Goal: Use online tool/utility: Utilize a website feature to perform a specific function

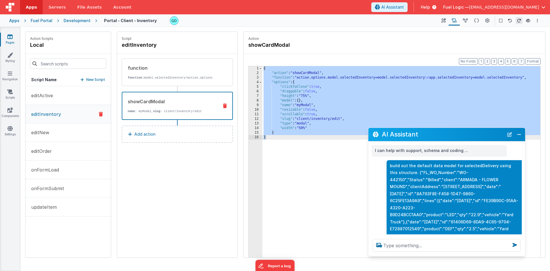
click at [75, 21] on div "Development" at bounding box center [77, 21] width 27 height 6
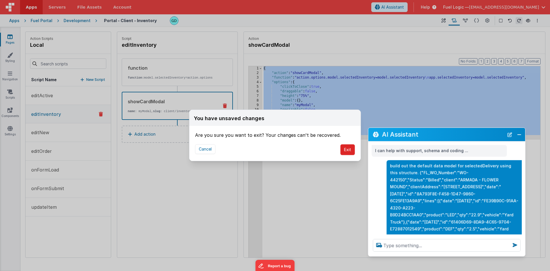
click at [352, 150] on button "Exit" at bounding box center [348, 149] width 15 height 11
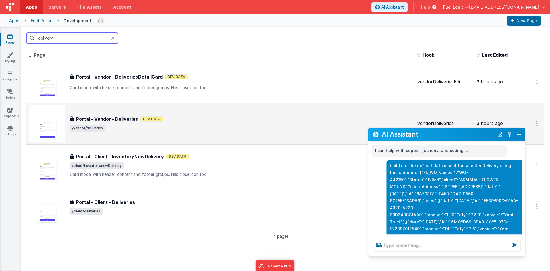
type input "delivery"
click at [211, 121] on div "Portal - Vendor - Deliveries Dev Data" at bounding box center [241, 119] width 343 height 7
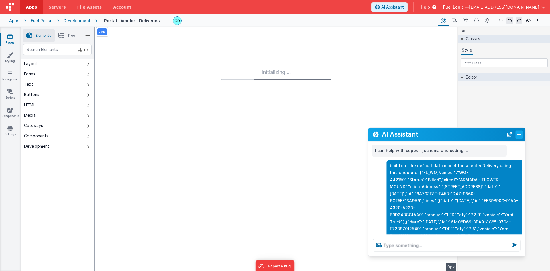
click at [519, 134] on button "Close" at bounding box center [519, 134] width 7 height 8
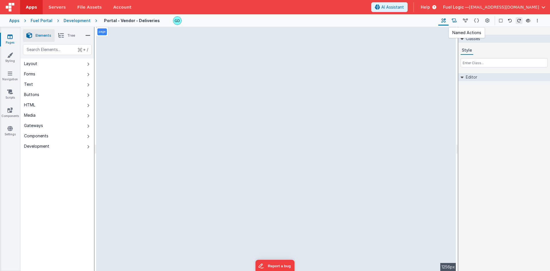
click at [457, 24] on button at bounding box center [454, 21] width 11 height 10
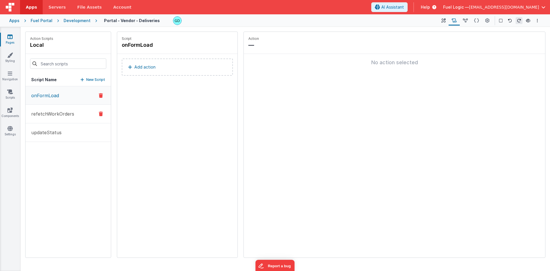
click at [71, 112] on p "refetchWorkOrders" at bounding box center [51, 113] width 46 height 7
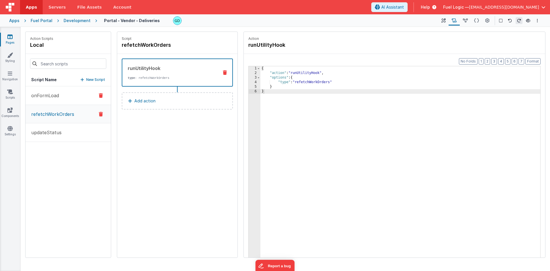
click at [71, 103] on button "onFormLoad" at bounding box center [68, 95] width 85 height 19
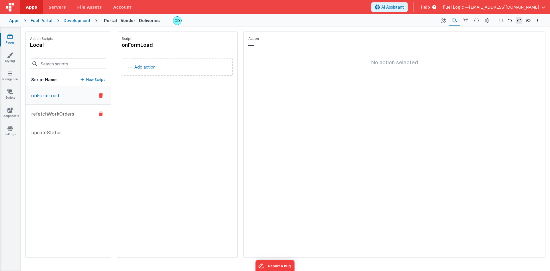
click at [71, 112] on p "refetchWorkOrders" at bounding box center [51, 113] width 46 height 7
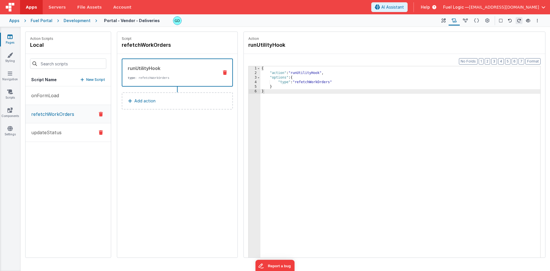
click at [58, 132] on p "updateStatus" at bounding box center [45, 132] width 34 height 7
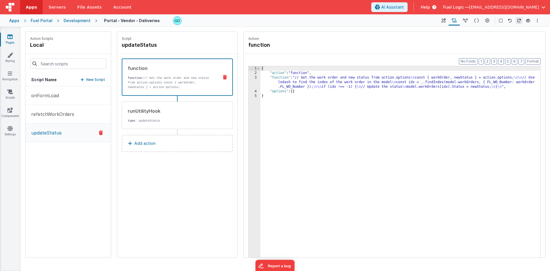
click at [85, 175] on div "onFormLoad refetchWorkOrders updateStatus" at bounding box center [68, 171] width 85 height 171
click at [100, 80] on p "New Script" at bounding box center [95, 80] width 19 height 6
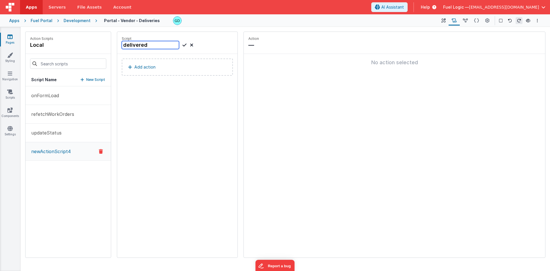
type input "delivered"
click at [185, 44] on icon at bounding box center [185, 45] width 4 height 7
click at [144, 67] on p "Add action" at bounding box center [144, 67] width 21 height 7
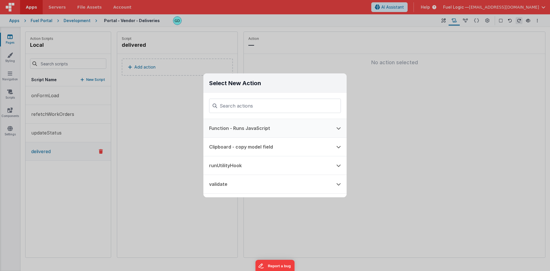
click at [249, 128] on button "Function - Runs JavaScript" at bounding box center [267, 128] width 127 height 18
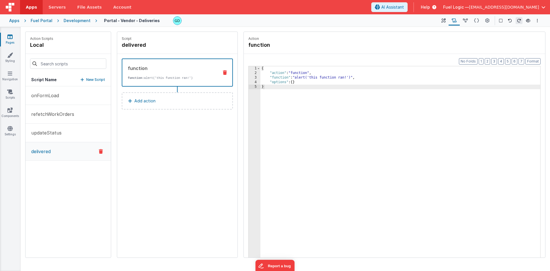
click at [321, 116] on div "{ "action" : "function" , "function" : "alert('this function ran!')" , "options…" at bounding box center [401, 175] width 280 height 218
click at [385, 62] on div "Format 7 6 5 4 3 2 1 No Folds 1 2 3 4 5 6 { "action" : "function" , "function" …" at bounding box center [395, 167] width 302 height 226
click at [145, 109] on button "Add action" at bounding box center [177, 100] width 111 height 17
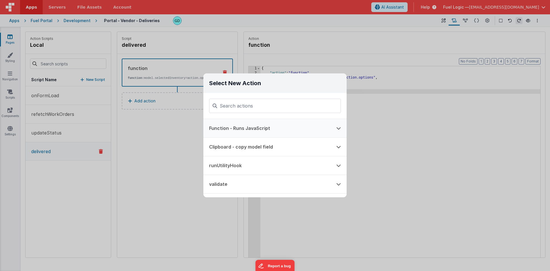
click at [243, 126] on button "Function - Runs JavaScript" at bounding box center [267, 128] width 127 height 18
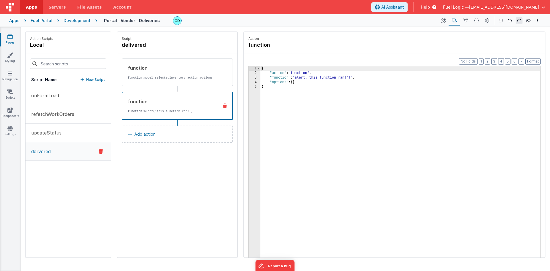
click at [334, 121] on div "{ "action" : "function" , "function" : "alert('this function ran!')" , "options…" at bounding box center [401, 175] width 280 height 218
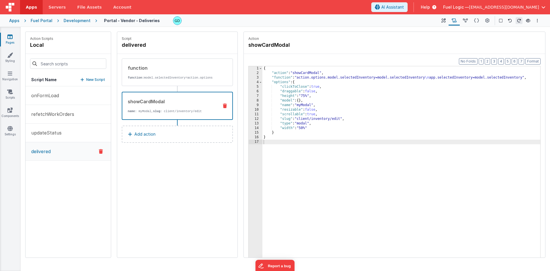
click at [204, 172] on div "Script delivered function function: model.selectedInventory=action.options show…" at bounding box center [177, 145] width 120 height 226
click at [175, 77] on p "function: model.selectedInventory=action.options" at bounding box center [171, 77] width 87 height 5
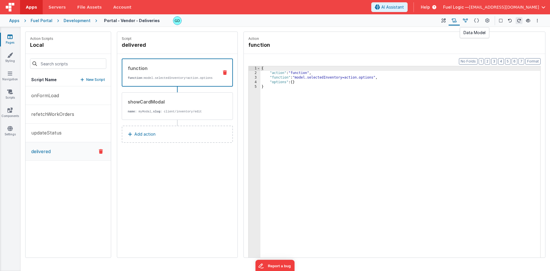
click at [468, 20] on icon at bounding box center [465, 21] width 5 height 6
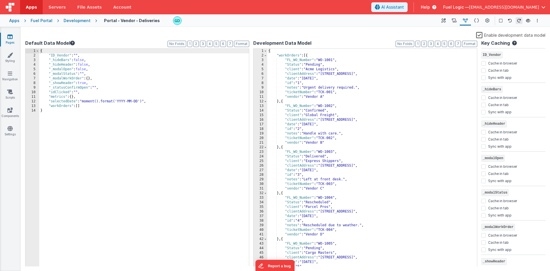
click at [92, 106] on div "{ "ID_Vendor" : "" , "_hideBars" : false , "_hideHeader" : false , "_modalOpen"…" at bounding box center [144, 162] width 210 height 227
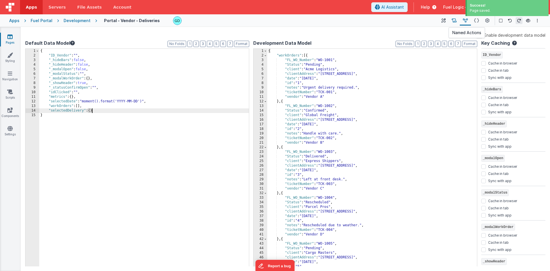
click at [456, 21] on icon at bounding box center [454, 21] width 5 height 6
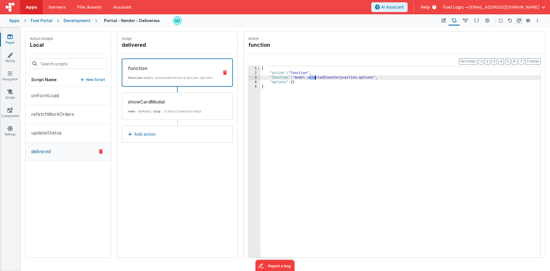
drag, startPoint x: 310, startPoint y: 78, endPoint x: 315, endPoint y: 78, distance: 5.4
click at [315, 78] on div "{ "action" : "function" , "function" : "model.selectedInventory=action.options"…" at bounding box center [401, 175] width 280 height 218
drag, startPoint x: 327, startPoint y: 78, endPoint x: 345, endPoint y: 77, distance: 18.1
click at [345, 77] on div "{ "action" : "function" , "function" : "model.selectedInventory=action.options"…" at bounding box center [401, 175] width 280 height 218
click at [360, 108] on div "{ "action" : "function" , "function" : "model.selectedDelivery=action.options" …" at bounding box center [401, 175] width 280 height 218
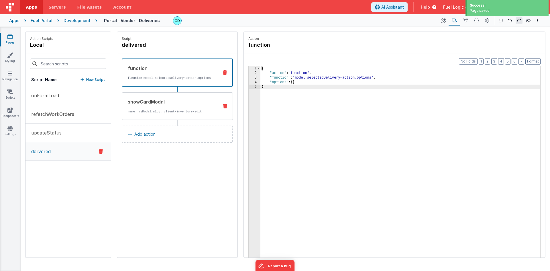
click at [178, 110] on div "showCardModal name : myModal, slug : client/inventory/edit" at bounding box center [168, 105] width 92 height 15
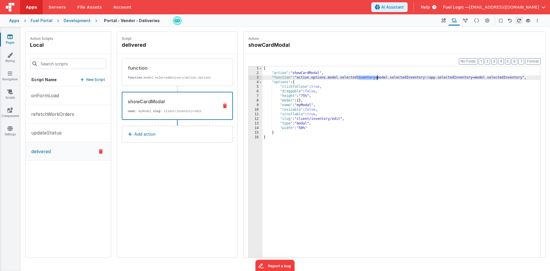
drag, startPoint x: 359, startPoint y: 78, endPoint x: 377, endPoint y: 78, distance: 17.5
click at [377, 78] on div "{ "action" : "showCardModal" , "function" : "action.options.model.selectedInven…" at bounding box center [402, 175] width 278 height 218
click at [343, 78] on div "{ "action" : "showCardModal" , "function" : "action.options.model.selectedDeliv…" at bounding box center [402, 175] width 278 height 218
drag, startPoint x: 389, startPoint y: 78, endPoint x: 424, endPoint y: 78, distance: 34.7
click at [424, 78] on div "{ "action" : "showCardModal" , "function" : "action.options.model.selectedDeliv…" at bounding box center [402, 175] width 278 height 218
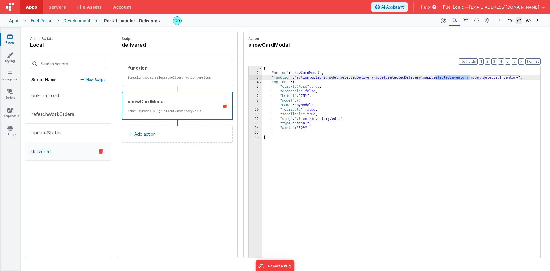
drag, startPoint x: 435, startPoint y: 78, endPoint x: 471, endPoint y: 77, distance: 35.6
click at [471, 77] on div "{ "action" : "showCardModal" , "function" : "action.options.model.selectedDeliv…" at bounding box center [402, 175] width 278 height 218
drag, startPoint x: 483, startPoint y: 78, endPoint x: 518, endPoint y: 78, distance: 35.3
click at [518, 78] on div "{ "action" : "showCardModal" , "function" : "action.options.model.selectedDeliv…" at bounding box center [402, 175] width 278 height 218
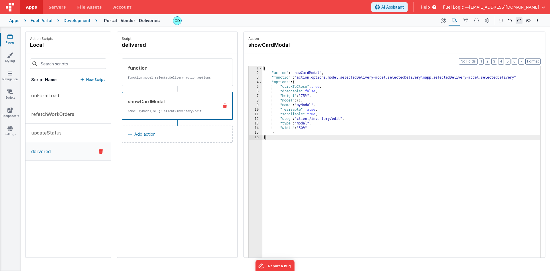
click at [409, 142] on div "{ "action" : "showCardModal" , "function" : "action.options.model.selectedDeliv…" at bounding box center [402, 175] width 278 height 218
click at [10, 77] on link "Navigation" at bounding box center [10, 76] width 21 height 11
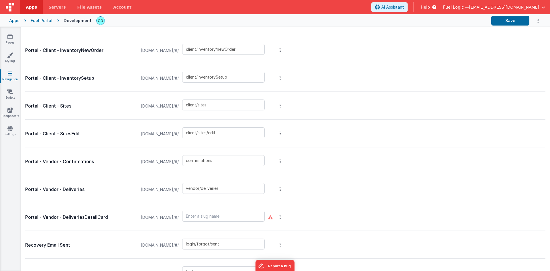
scroll to position [603, 0]
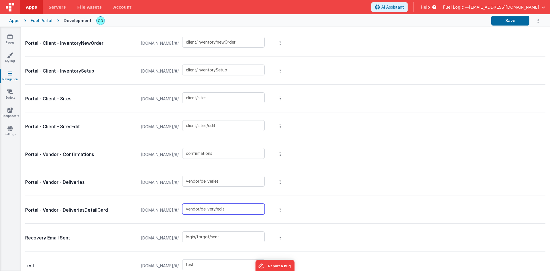
type input "vendor/delivery/edit"
click at [172, 213] on span "[DOMAIN_NAME]/#/" at bounding box center [160, 210] width 45 height 22
click at [265, 212] on input "vendor/delivery/edit" at bounding box center [223, 209] width 83 height 11
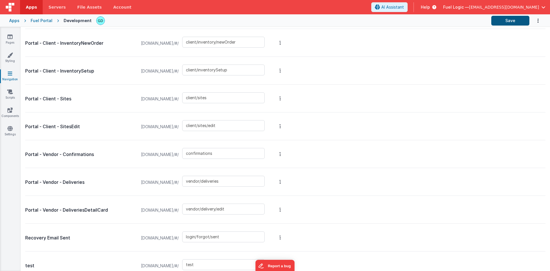
click at [501, 21] on button "Save" at bounding box center [511, 21] width 38 height 10
click at [511, 19] on button "Save" at bounding box center [511, 21] width 38 height 10
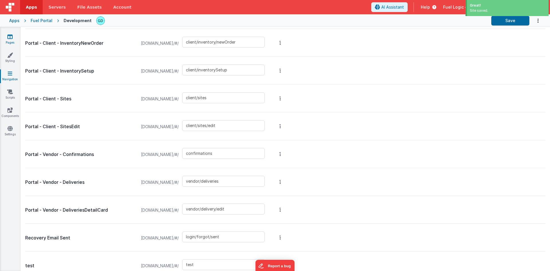
click at [16, 36] on link "Pages" at bounding box center [10, 39] width 21 height 11
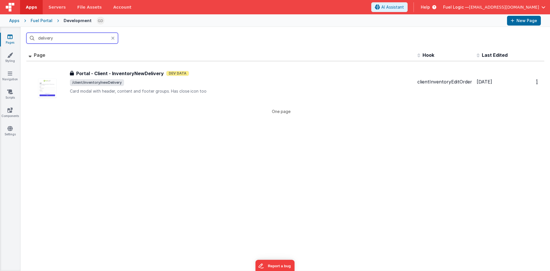
click at [61, 36] on input "delivery" at bounding box center [72, 38] width 92 height 11
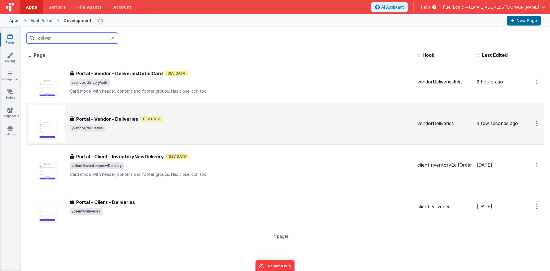
type input "deliver"
click at [145, 126] on span "/vendor/deliveries" at bounding box center [241, 128] width 343 height 7
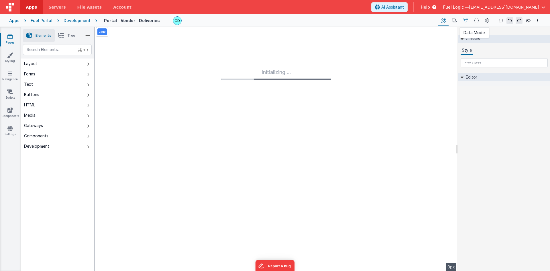
click at [465, 18] on icon at bounding box center [465, 21] width 5 height 6
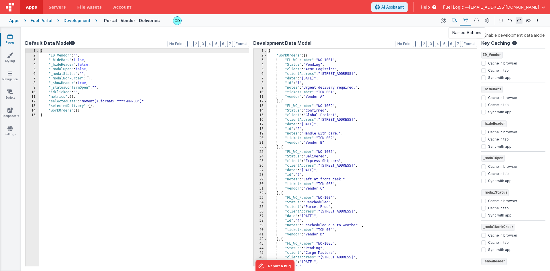
click at [456, 22] on icon at bounding box center [454, 21] width 5 height 6
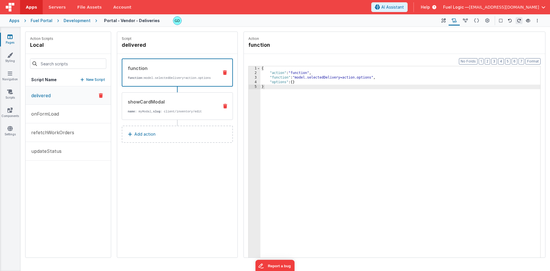
click at [192, 105] on div "showCardModal" at bounding box center [171, 101] width 87 height 7
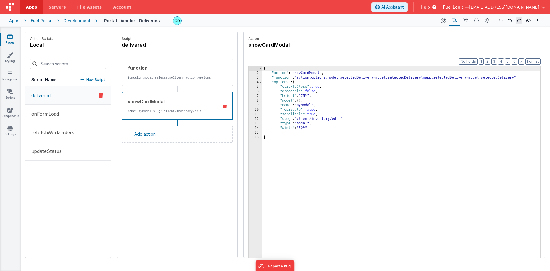
click at [306, 119] on div "{ "action" : "showCardModal" , "function" : "action.options.model.selectedDeliv…" at bounding box center [402, 175] width 278 height 218
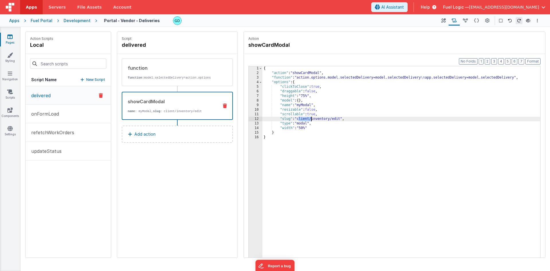
click at [306, 119] on div "{ "action" : "showCardModal" , "function" : "action.options.model.selectedDeliv…" at bounding box center [402, 175] width 278 height 218
click at [342, 118] on div "{ "action" : "showCardModal" , "function" : "action.options.model.selectedDeliv…" at bounding box center [402, 175] width 278 height 218
click at [77, 20] on div "Development" at bounding box center [77, 21] width 27 height 6
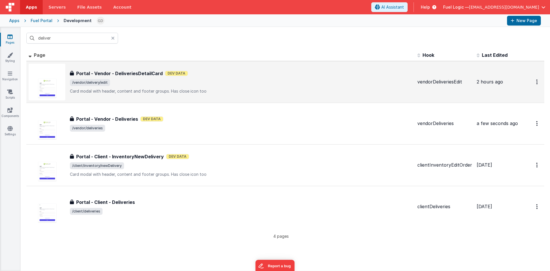
click at [152, 74] on h3 "Portal - Vendor - DeliveriesDetailCard" at bounding box center [119, 73] width 87 height 7
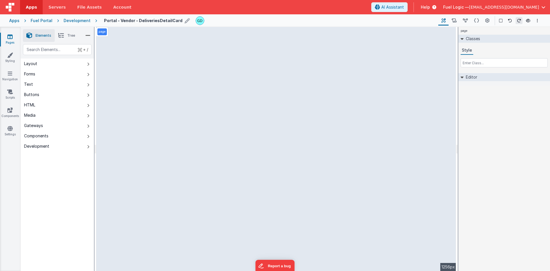
click at [185, 19] on icon at bounding box center [187, 21] width 5 height 8
drag, startPoint x: 157, startPoint y: 20, endPoint x: 151, endPoint y: 20, distance: 5.2
click at [151, 20] on input "Portal - Vendor - DeliveriesDetailCard" at bounding box center [139, 20] width 71 height 9
drag, startPoint x: 157, startPoint y: 21, endPoint x: 161, endPoint y: 24, distance: 5.3
click at [157, 21] on input "Portal - Vendor - DeliveriesDetailCard" at bounding box center [139, 20] width 71 height 9
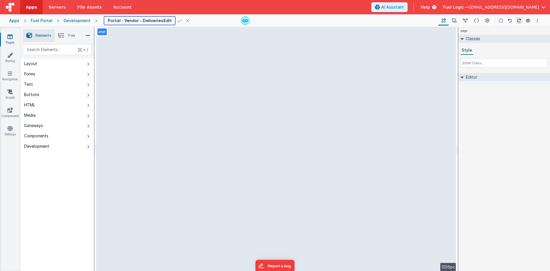
type input "Portal - Vendor - DeliveriesEditCard"
click at [178, 21] on icon at bounding box center [180, 21] width 5 height 8
click at [454, 20] on icon at bounding box center [454, 21] width 5 height 6
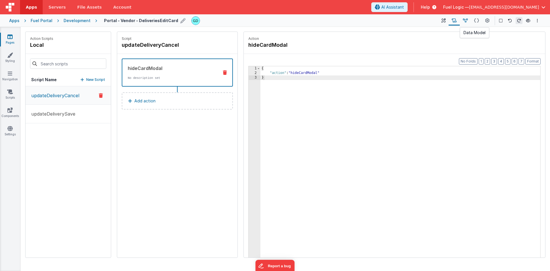
click at [464, 22] on icon at bounding box center [465, 21] width 5 height 6
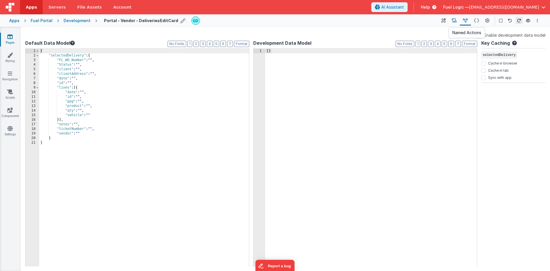
click at [456, 22] on icon at bounding box center [454, 21] width 5 height 6
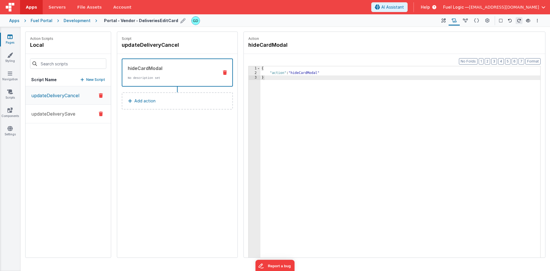
click at [65, 115] on p "updateDeliverySave" at bounding box center [52, 113] width 48 height 7
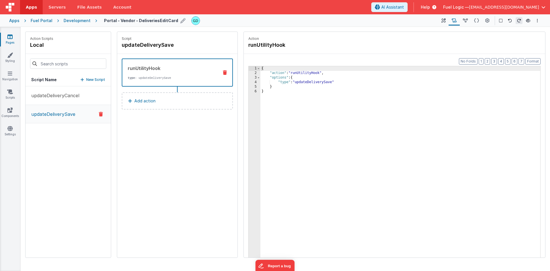
click at [85, 22] on div "Development" at bounding box center [77, 21] width 27 height 6
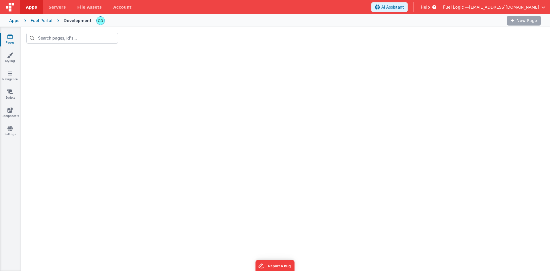
type input "deliver"
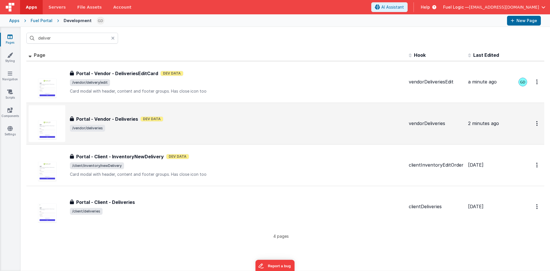
click at [143, 135] on div "Portal - Vendor - Deliveries Portal - Vendor - Deliveries Dev Data /vendor/deli…" at bounding box center [217, 123] width 376 height 37
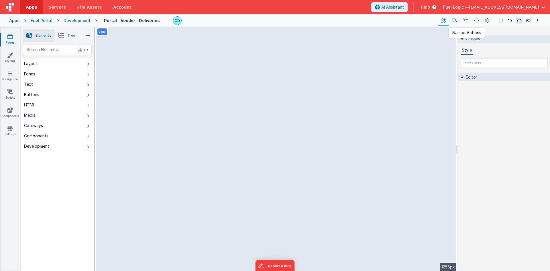
click at [457, 22] on icon at bounding box center [454, 21] width 5 height 6
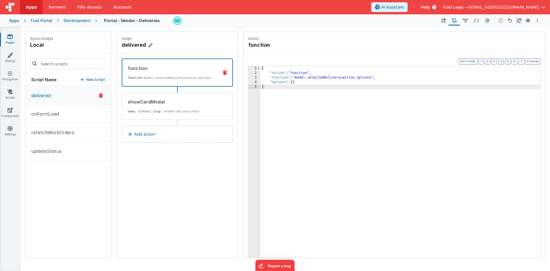
click at [137, 45] on h4 "delivered" at bounding box center [165, 45] width 86 height 8
click at [137, 45] on input "delivered" at bounding box center [150, 45] width 57 height 8
click at [208, 35] on div "Script delivered" at bounding box center [177, 43] width 120 height 22
click at [444, 21] on icon at bounding box center [444, 21] width 4 height 6
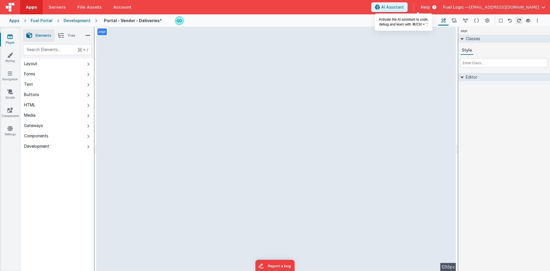
click at [404, 9] on span "AI Assistant" at bounding box center [393, 7] width 23 height 6
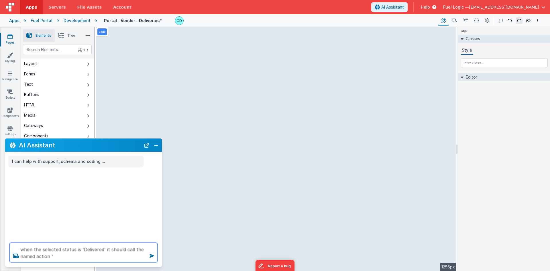
paste textarea "delivered"
type textarea "when the selected status is 'Delivered' it should call the named action 'delive…"
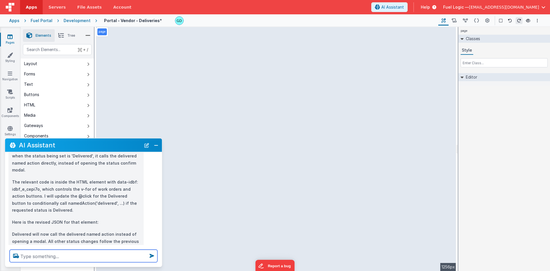
scroll to position [60, 0]
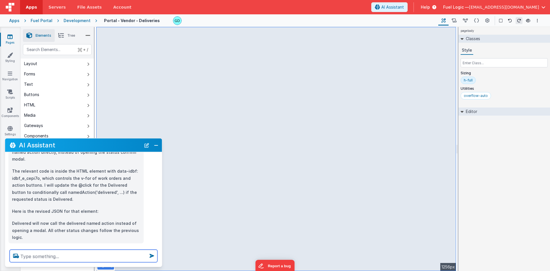
click at [63, 258] on textarea at bounding box center [84, 256] width 148 height 13
type textarea "the popup date picker does not close when I click out of it"
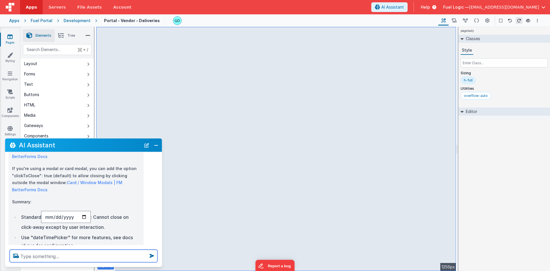
scroll to position [317, 0]
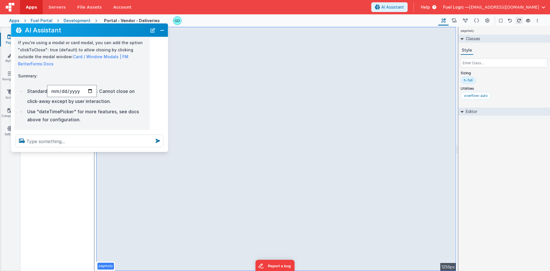
drag, startPoint x: 81, startPoint y: 144, endPoint x: 87, endPoint y: 29, distance: 115.1
click at [87, 28] on h2 "AI Assistant" at bounding box center [86, 30] width 122 height 7
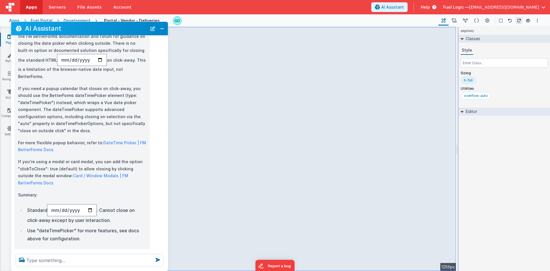
drag, startPoint x: 77, startPoint y: 150, endPoint x: 86, endPoint y: 271, distance: 121.0
click at [86, 271] on div at bounding box center [89, 260] width 157 height 22
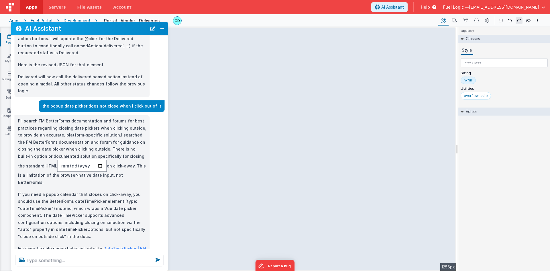
scroll to position [94, 0]
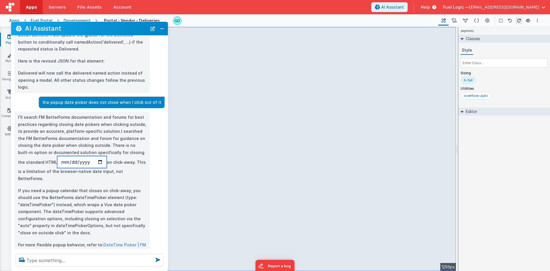
click at [57, 156] on input "date" at bounding box center [82, 162] width 50 height 12
click at [72, 157] on p "I'll search FM BetterForms documentation and forums for best practices regardin…" at bounding box center [82, 148] width 128 height 68
click at [57, 156] on input "date" at bounding box center [82, 162] width 50 height 12
click at [94, 155] on p "I'll search FM BetterForms documentation and forums for best practices regardin…" at bounding box center [82, 148] width 128 height 68
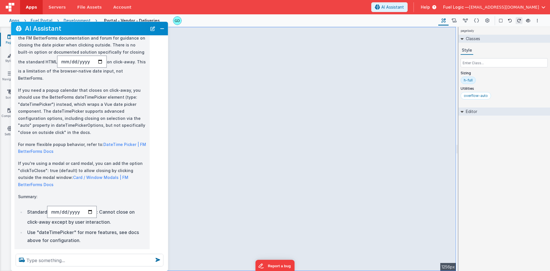
scroll to position [196, 0]
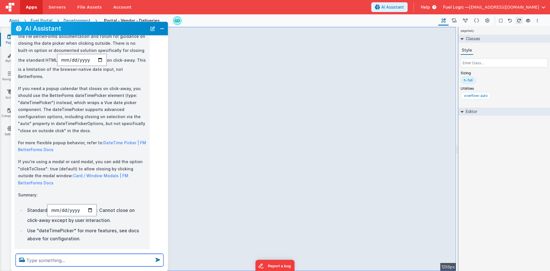
click at [82, 259] on textarea at bounding box center [90, 260] width 148 height 13
type textarea "yes. give me an example"
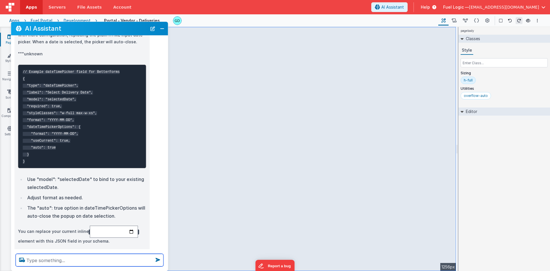
scroll to position [461, 0]
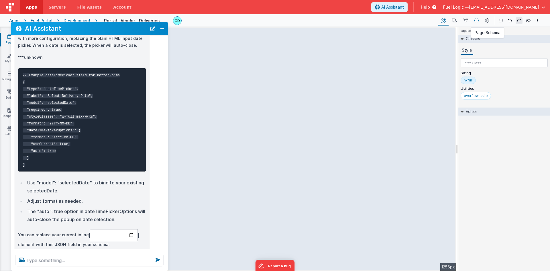
click at [476, 20] on icon at bounding box center [476, 21] width 5 height 6
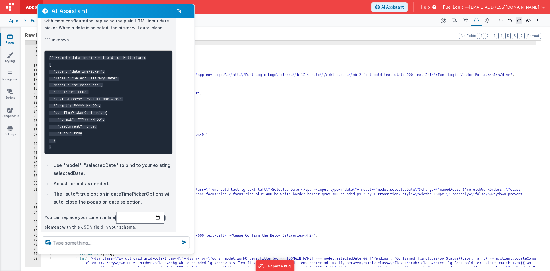
drag, startPoint x: 119, startPoint y: 29, endPoint x: 146, endPoint y: 11, distance: 31.6
click at [146, 11] on h2 "AI Assistant" at bounding box center [112, 10] width 122 height 7
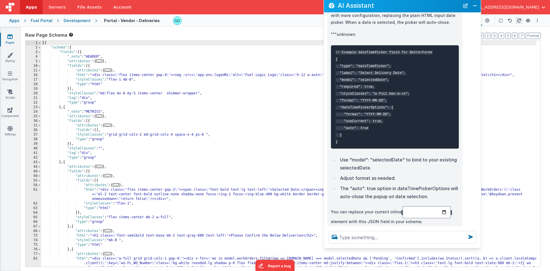
drag, startPoint x: 145, startPoint y: 15, endPoint x: 423, endPoint y: 0, distance: 278.8
click at [432, 5] on h2 "AI Assistant" at bounding box center [399, 5] width 122 height 7
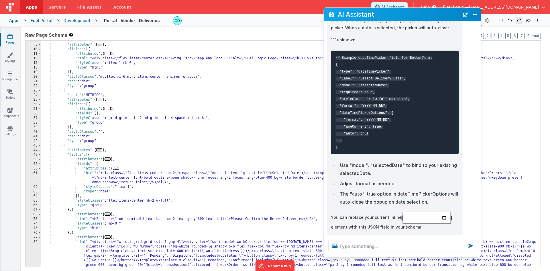
scroll to position [22, 0]
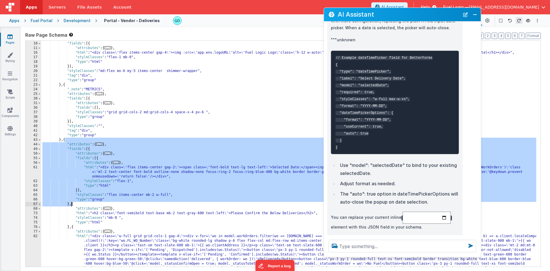
drag, startPoint x: 65, startPoint y: 140, endPoint x: 71, endPoint y: 202, distance: 62.5
click at [71, 202] on div ""attributes" : { ... } , "fields" : [{ "attributes" : { ... } , "html" : "<div …" at bounding box center [288, 189] width 495 height 304
click at [377, 248] on textarea at bounding box center [403, 246] width 148 height 13
type textarea "yes, please insert it for me"
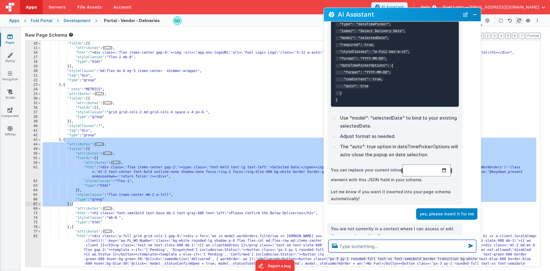
scroll to position [515, 0]
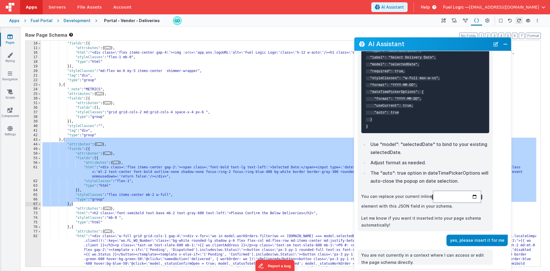
drag, startPoint x: 438, startPoint y: 18, endPoint x: 470, endPoint y: 40, distance: 38.7
click at [470, 42] on h2 "AI Assistant" at bounding box center [429, 44] width 122 height 7
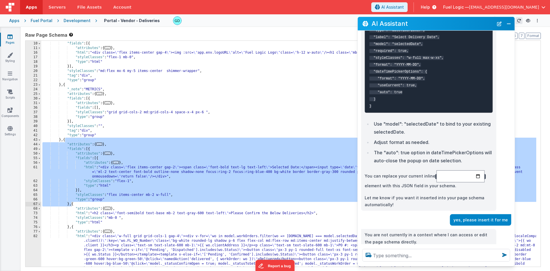
drag, startPoint x: 448, startPoint y: 24, endPoint x: 448, endPoint y: 47, distance: 23.8
click at [448, 27] on h2 "AI Assistant" at bounding box center [433, 23] width 122 height 7
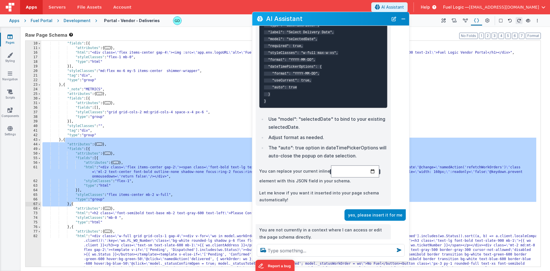
drag, startPoint x: 444, startPoint y: 24, endPoint x: 344, endPoint y: 21, distance: 100.7
click at [343, 21] on h2 "AI Assistant" at bounding box center [327, 18] width 122 height 7
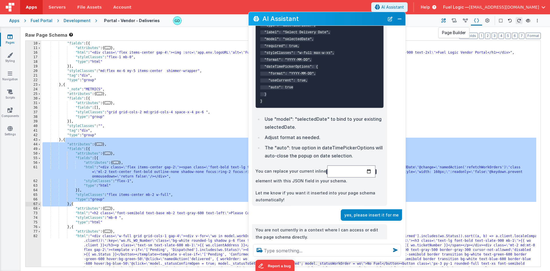
click at [442, 19] on icon at bounding box center [444, 21] width 4 height 6
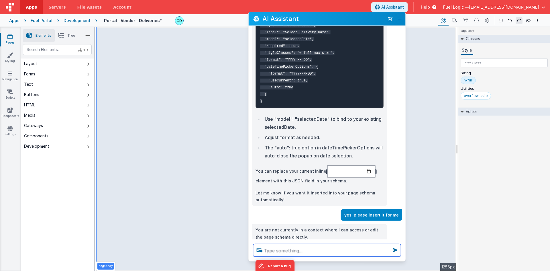
click at [320, 248] on textarea at bounding box center [327, 250] width 148 height 13
type textarea "try now"
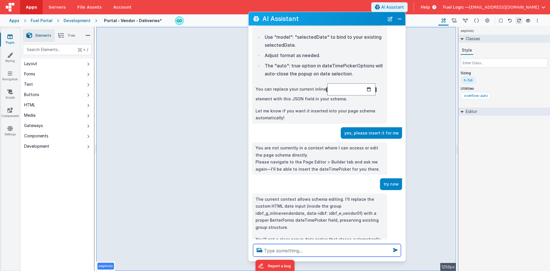
scroll to position [608, 0]
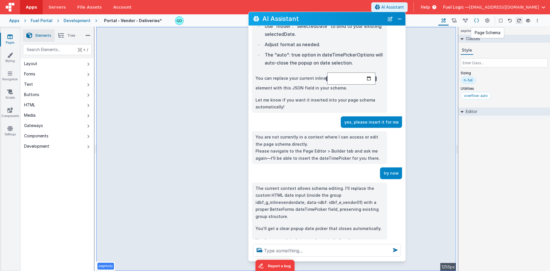
click at [473, 22] on button at bounding box center [476, 21] width 11 height 10
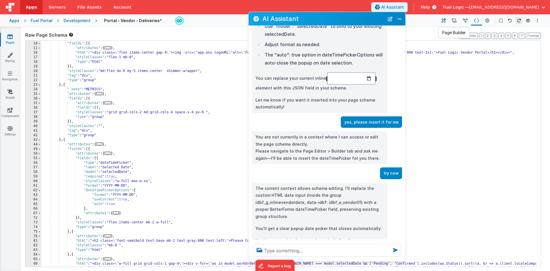
click at [442, 20] on button at bounding box center [444, 21] width 10 height 10
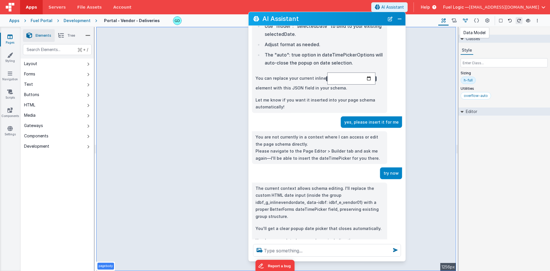
click at [466, 22] on icon at bounding box center [465, 21] width 5 height 6
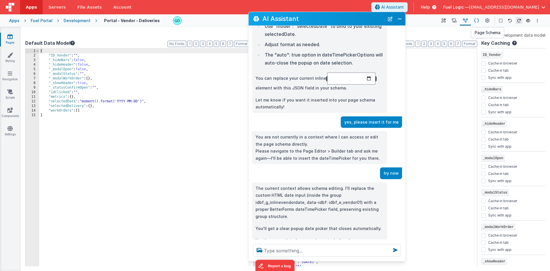
click at [474, 22] on button at bounding box center [476, 21] width 11 height 10
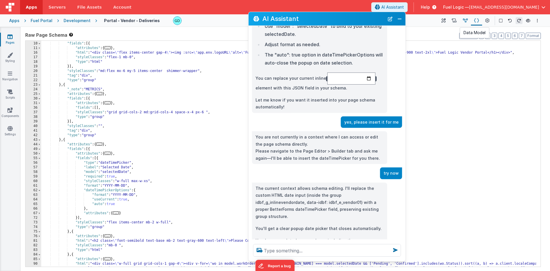
click at [465, 22] on icon at bounding box center [465, 21] width 5 height 6
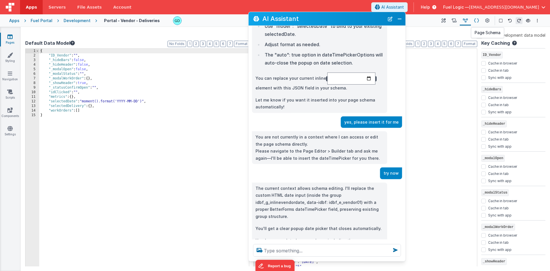
click at [476, 21] on icon at bounding box center [476, 21] width 5 height 6
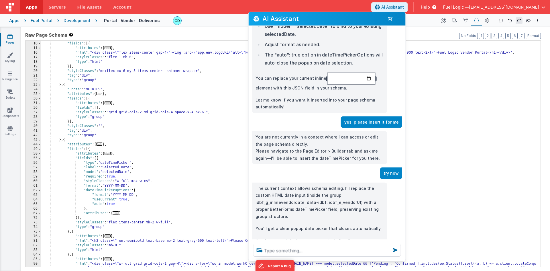
click at [170, 168] on div ""attributes" : { ... } , "fields" : [{ "attributes" : { ... } , "html" : "<div …" at bounding box center [288, 189] width 495 height 304
type textarea "try now"
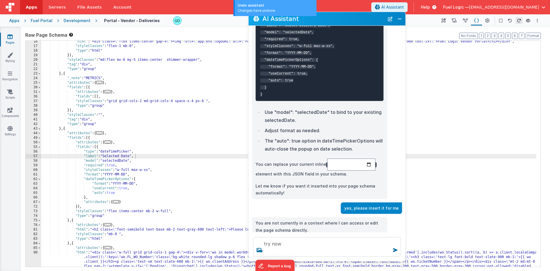
scroll to position [34, 0]
click at [177, 176] on div ""html" : "<div class= \" flex items-center gap-4 \" ><img :src= \" app.env.logo…" at bounding box center [288, 191] width 495 height 304
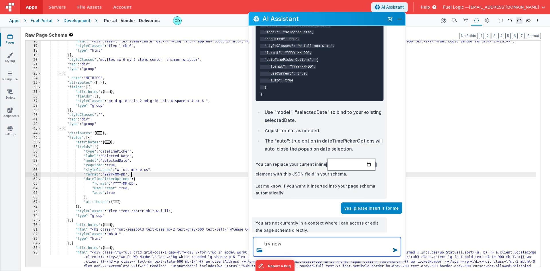
click at [282, 245] on textarea "try now" at bounding box center [327, 246] width 148 height 19
click at [301, 245] on textarea "try now" at bounding box center [327, 246] width 148 height 19
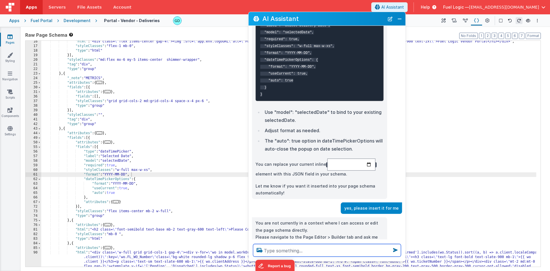
scroll to position [515, 0]
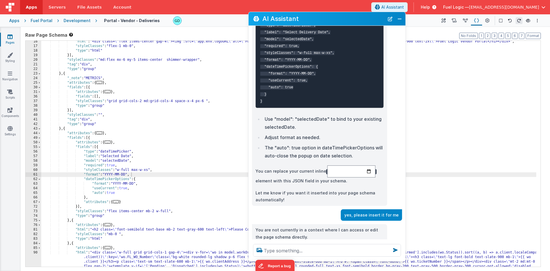
click at [177, 166] on div ""html" : "<div class= \" flex items-center gap-4 \" ><img :src= \" app.env.logo…" at bounding box center [288, 191] width 495 height 304
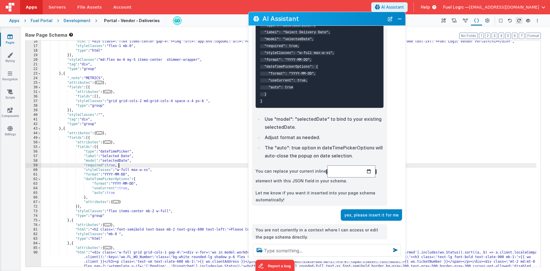
click at [181, 136] on div ""html" : "<div class= \" flex items-center gap-4 \" ><img :src= \" app.env.logo…" at bounding box center [288, 191] width 495 height 304
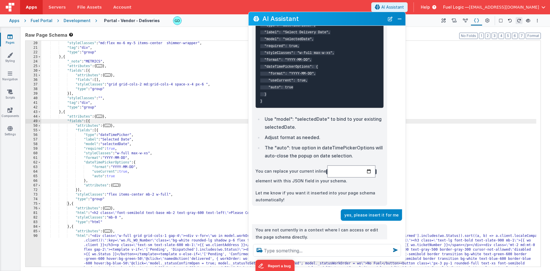
scroll to position [56, 0]
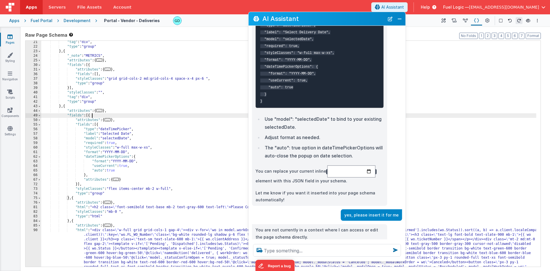
click at [65, 106] on div ""tag" : "div" , "type" : "group" } , { "_note" : "METRICS" , "attributes" : { .…" at bounding box center [288, 192] width 495 height 304
click at [71, 198] on div ""tag" : "div" , "type" : "group" } , { "_note" : "METRICS" , "attributes" : { .…" at bounding box center [288, 192] width 495 height 304
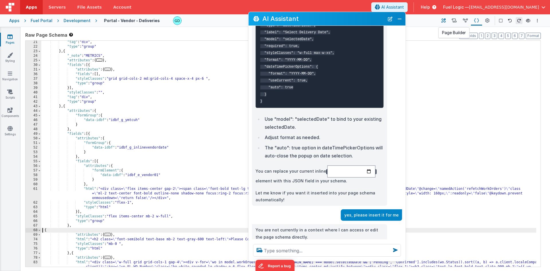
click at [443, 22] on icon at bounding box center [444, 21] width 4 height 6
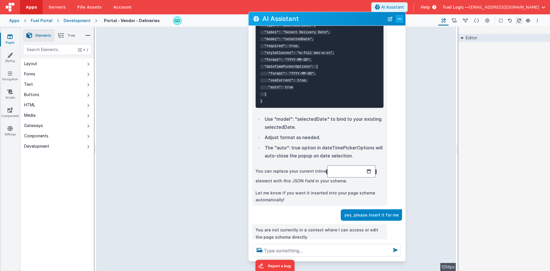
click at [400, 19] on button "Close" at bounding box center [399, 19] width 7 height 8
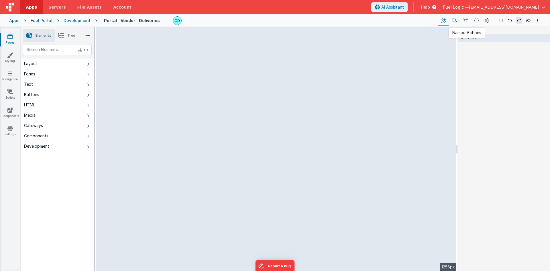
click at [455, 22] on icon at bounding box center [454, 21] width 5 height 6
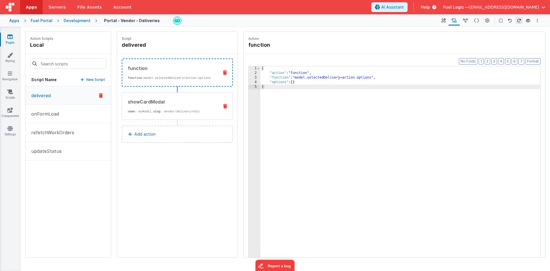
click at [167, 112] on div "showCardModal name : myModal, slug : vendor/delivery/edit" at bounding box center [168, 105] width 92 height 15
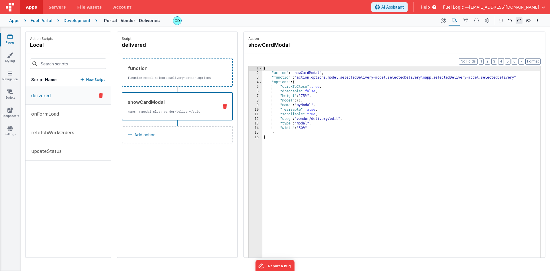
click at [74, 20] on div "Development" at bounding box center [77, 21] width 27 height 6
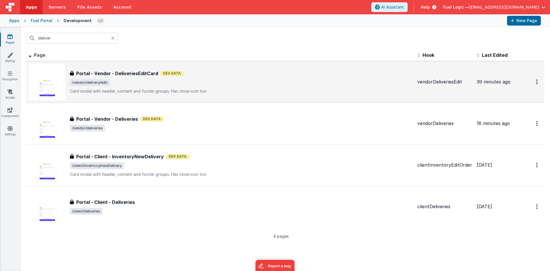
click at [159, 90] on p "Card modal with header, content and footer groups.Has close icon too" at bounding box center [241, 91] width 343 height 6
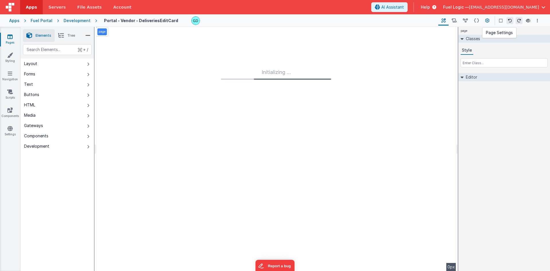
click at [486, 20] on icon at bounding box center [488, 21] width 4 height 6
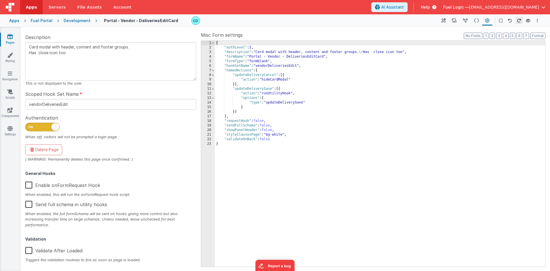
scroll to position [52, 0]
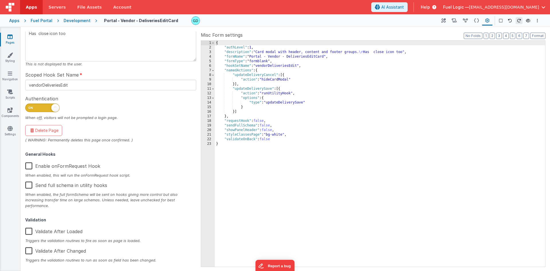
click at [29, 165] on label "Enable onFormRequest Hook" at bounding box center [62, 165] width 75 height 12
click at [0, 0] on input "Enable onFormRequest Hook" at bounding box center [0, 0] width 0 height 0
click at [310, 164] on div "{ "authLevel" : 1 , "description" : "Card modal with header, content and footer…" at bounding box center [380, 158] width 331 height 235
click at [29, 164] on label "Enable onFormRequest Hook" at bounding box center [62, 165] width 74 height 12
click at [0, 0] on input "Enable onFormRequest Hook" at bounding box center [0, 0] width 0 height 0
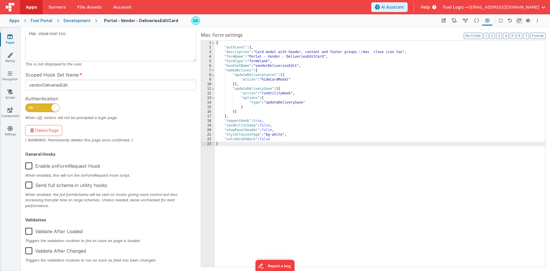
type textarea "Card modal with header, content and footer groups. Has close icon too"
click at [333, 151] on div "{ "authLevel" : 1 , "description" : "Card modal with header, content and footer…" at bounding box center [380, 158] width 331 height 235
click at [457, 20] on icon at bounding box center [454, 21] width 5 height 6
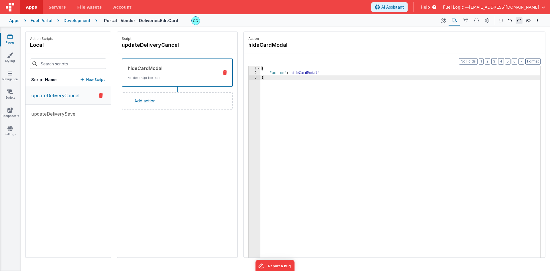
click at [79, 23] on div "Development" at bounding box center [77, 21] width 27 height 6
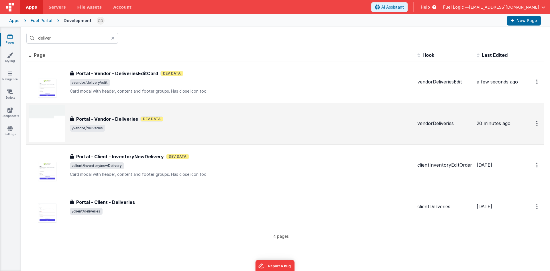
click at [173, 128] on span "/vendor/deliveries" at bounding box center [241, 128] width 343 height 7
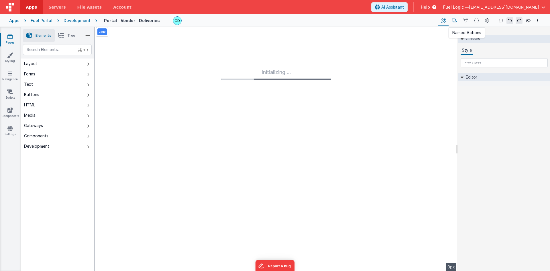
click at [455, 22] on icon at bounding box center [454, 21] width 5 height 6
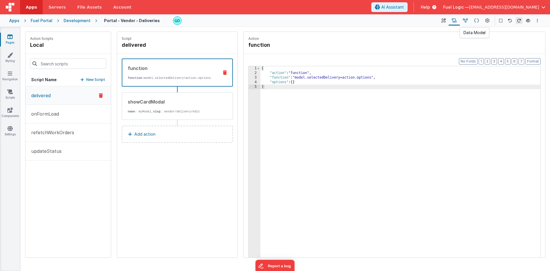
click at [469, 19] on button at bounding box center [465, 21] width 11 height 10
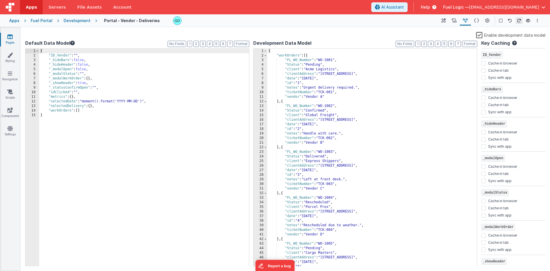
click at [91, 20] on icon at bounding box center [94, 21] width 7 height 6
click at [76, 20] on div "Development" at bounding box center [77, 21] width 27 height 6
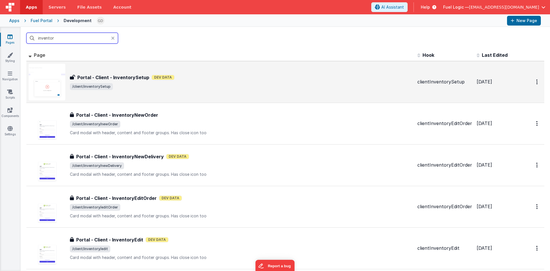
type input "inventor"
click at [229, 89] on span "/client/inventorySetup" at bounding box center [241, 86] width 343 height 7
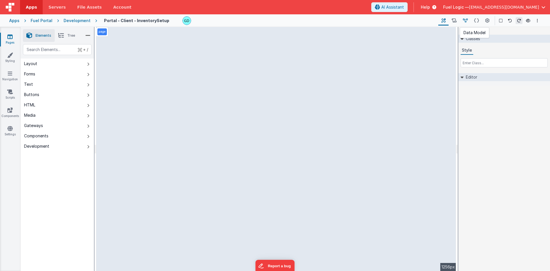
click at [469, 20] on button at bounding box center [465, 21] width 11 height 10
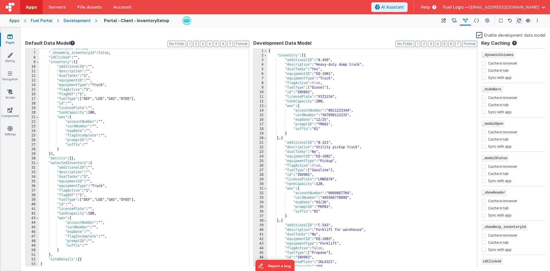
scroll to position [30, 0]
click at [455, 22] on icon at bounding box center [454, 21] width 5 height 6
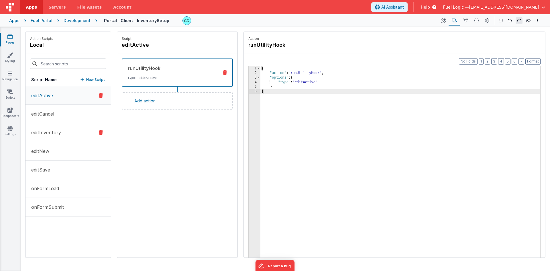
click at [55, 136] on p "editInventory" at bounding box center [44, 132] width 33 height 7
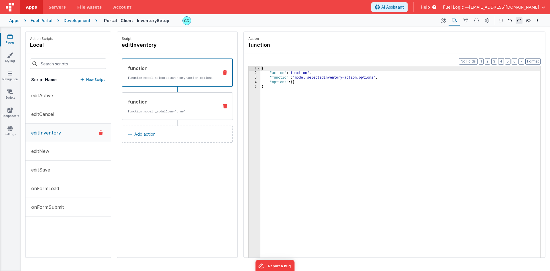
click at [200, 114] on p "function: model._modalOpen='true'" at bounding box center [171, 111] width 87 height 5
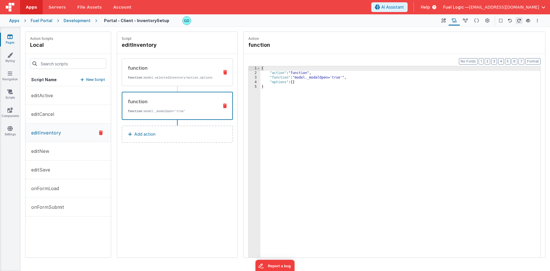
click at [180, 79] on p "function: model.selectedInventory=action.options" at bounding box center [171, 77] width 87 height 5
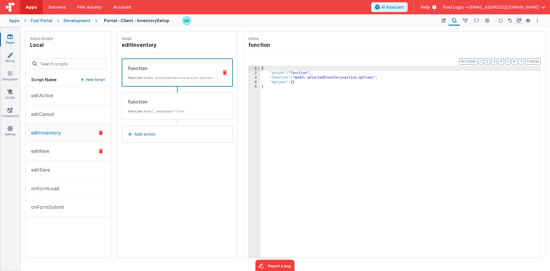
click at [46, 152] on p "editNew" at bounding box center [39, 151] width 22 height 7
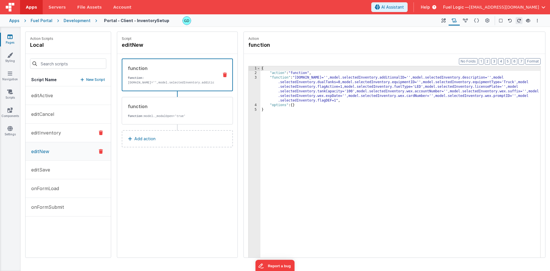
click at [50, 130] on p "editInventory" at bounding box center [44, 132] width 33 height 7
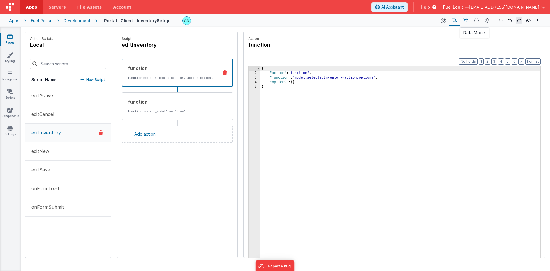
click at [468, 20] on icon at bounding box center [465, 21] width 5 height 6
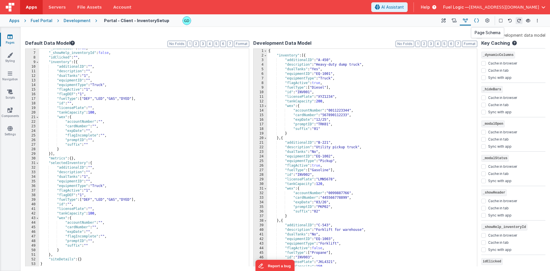
click at [477, 20] on icon at bounding box center [476, 21] width 5 height 6
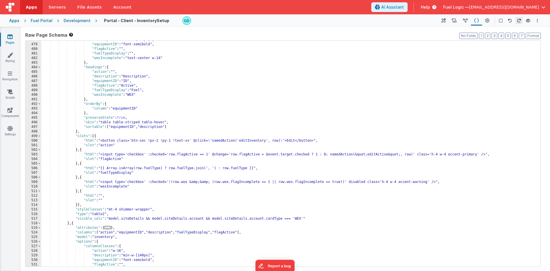
scroll to position [1444, 0]
click at [69, 19] on div "Development" at bounding box center [77, 21] width 27 height 6
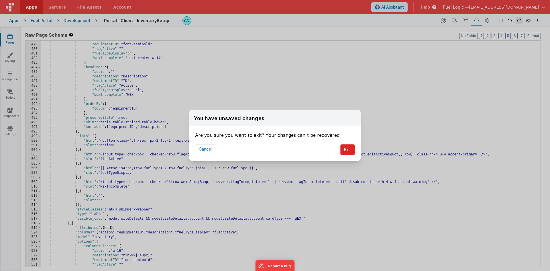
click at [345, 151] on button "Exit" at bounding box center [348, 149] width 15 height 11
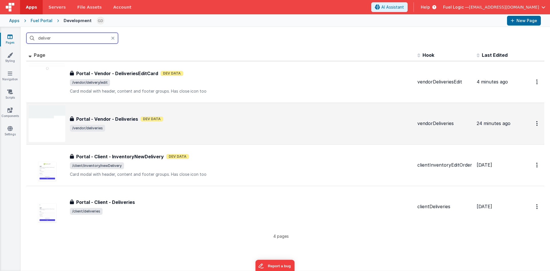
type input "deliver"
click at [145, 126] on span "/vendor/deliveries" at bounding box center [241, 128] width 343 height 7
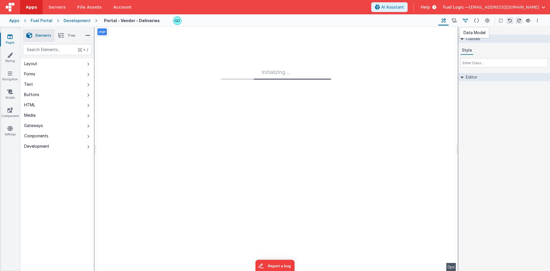
click at [464, 22] on icon at bounding box center [465, 21] width 5 height 6
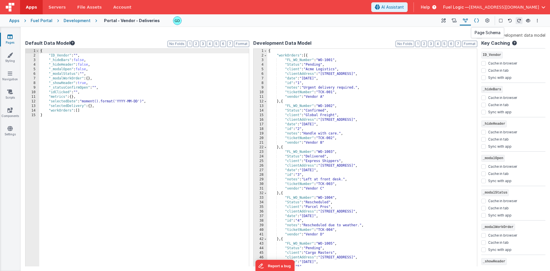
click at [477, 20] on icon at bounding box center [476, 21] width 5 height 6
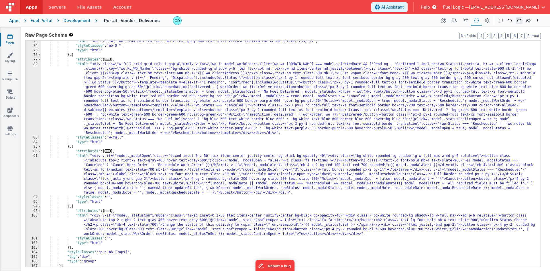
scroll to position [194, 0]
click at [239, 88] on div ""html" : "<h2 class= \" font-semibold text-base mb-2 text-gray-600 text-left \"…" at bounding box center [288, 156] width 495 height 235
click at [242, 88] on div ""html" : "<h2 class= \" font-semibold text-base mb-2 text-gray-600 text-left \"…" at bounding box center [288, 156] width 495 height 235
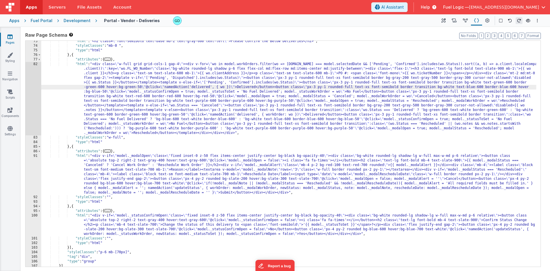
click at [226, 87] on div ""html" : "<h2 class= \" font-semibold text-base mb-2 text-gray-600 text-left \"…" at bounding box center [288, 156] width 495 height 235
click at [10, 99] on link "Scripts" at bounding box center [10, 94] width 21 height 11
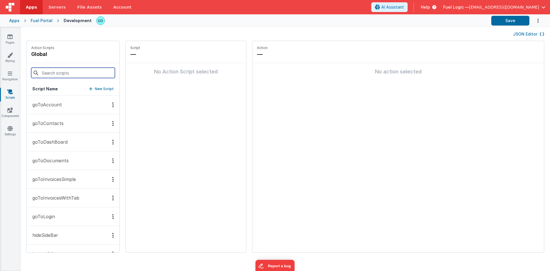
click at [75, 73] on input at bounding box center [73, 73] width 84 height 10
type input "log"
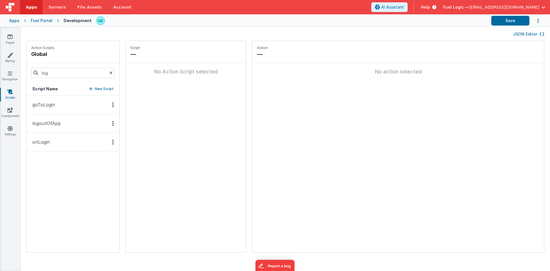
click at [63, 106] on button "goToLogin" at bounding box center [73, 104] width 93 height 19
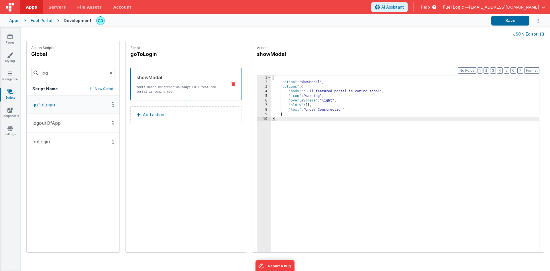
click at [113, 72] on icon at bounding box center [111, 72] width 3 height 19
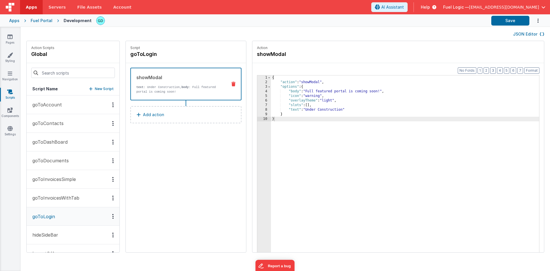
click at [61, 101] on button "goToAccount" at bounding box center [73, 104] width 93 height 19
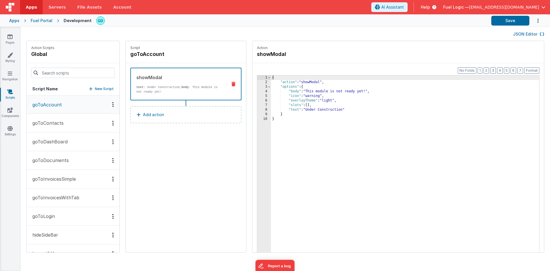
click at [69, 126] on button "goToContacts" at bounding box center [73, 123] width 93 height 19
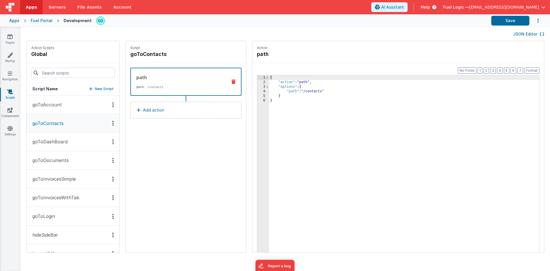
click at [336, 112] on div "{ "action" : "path" , "options" : { "path" : "/contacts" } }" at bounding box center [404, 177] width 270 height 204
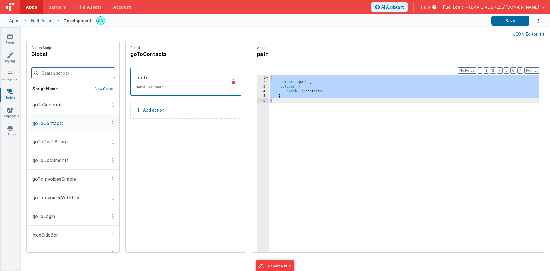
click at [65, 75] on input at bounding box center [73, 73] width 84 height 10
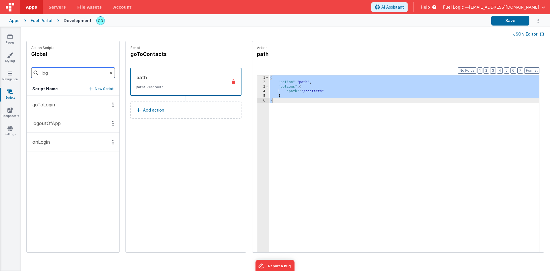
type input "log"
click at [52, 101] on button "goToLogin" at bounding box center [73, 104] width 93 height 19
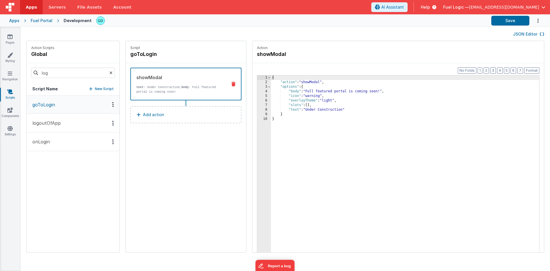
click at [187, 88] on strong "body" at bounding box center [185, 86] width 7 height 3
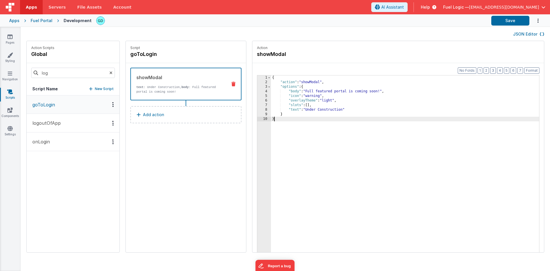
click at [331, 131] on div "{ "action" : "showModal" , "options" : { "body" : "Full featured portal is comi…" at bounding box center [405, 177] width 268 height 204
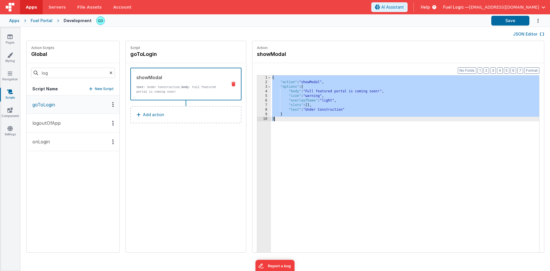
paste textarea
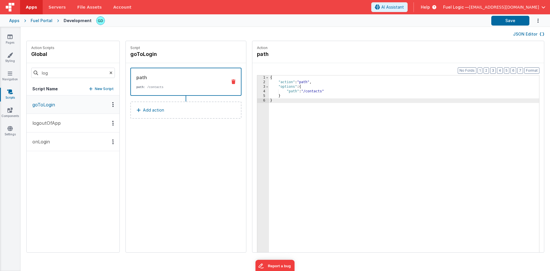
click at [314, 90] on div "{ "action" : "path" , "options" : { "path" : "/contacts" } }" at bounding box center [404, 177] width 270 height 204
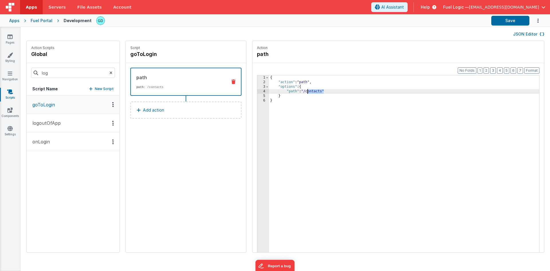
click at [314, 90] on div "{ "action" : "path" , "options" : { "path" : "/contacts" } }" at bounding box center [404, 177] width 270 height 204
click at [328, 66] on div "Format 7 6 5 4 3 2 1 No Folds 1 2 3 4 5 6 { "action" : "path" , "options" : { "…" at bounding box center [399, 168] width 292 height 211
click at [9, 36] on icon at bounding box center [9, 37] width 5 height 6
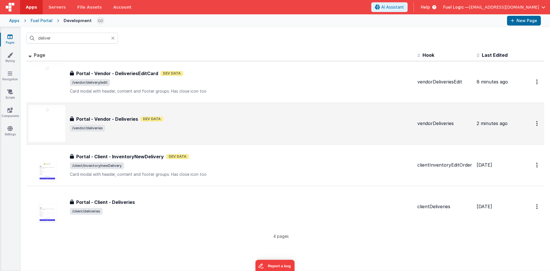
click at [216, 126] on span "/vendor/deliveries" at bounding box center [241, 128] width 343 height 7
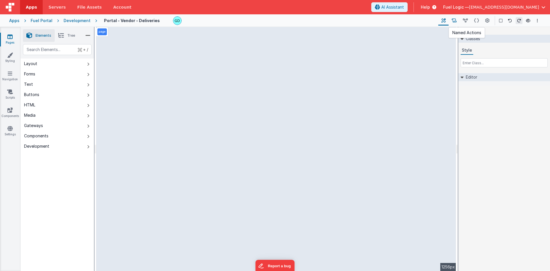
click at [458, 21] on button at bounding box center [454, 21] width 11 height 10
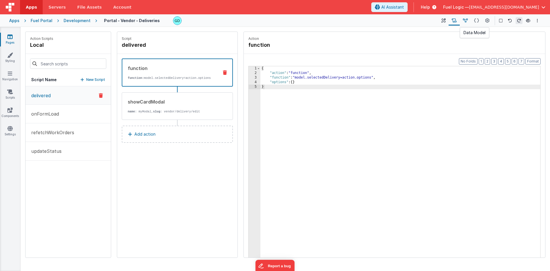
click at [470, 21] on button at bounding box center [465, 21] width 11 height 10
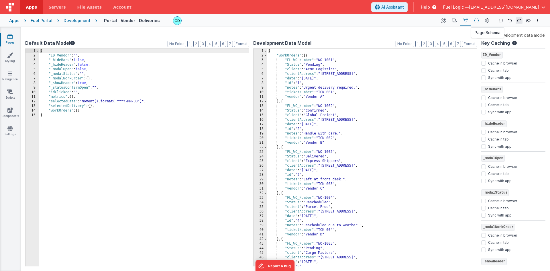
click at [478, 20] on icon at bounding box center [476, 21] width 5 height 6
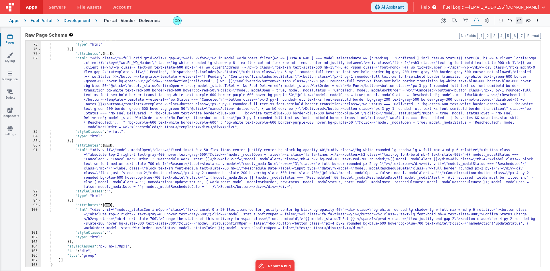
scroll to position [200, 0]
drag, startPoint x: 233, startPoint y: 110, endPoint x: 284, endPoint y: 109, distance: 50.8
click at [284, 109] on div ""styleClasses" : "mb-0 " , "type" : "html" } , { "attributes" : { ... } , "html…" at bounding box center [288, 155] width 495 height 235
click at [300, 110] on div ""styleClasses" : "mb-0 " , "type" : "html" } , { "attributes" : { ... } , "html…" at bounding box center [288, 155] width 495 height 235
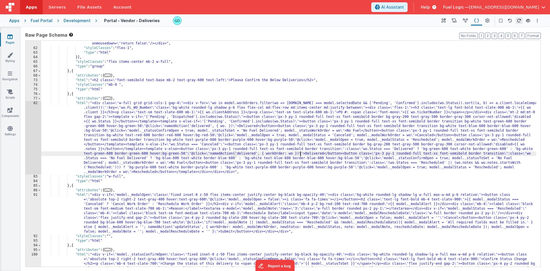
scroll to position [155, 0]
drag, startPoint x: 237, startPoint y: 154, endPoint x: 259, endPoint y: 154, distance: 22.1
click at [259, 154] on div ""html" : "<div class= \" flex items-center gap-2 \" ><span class= \" font-bold …" at bounding box center [288, 163] width 495 height 263
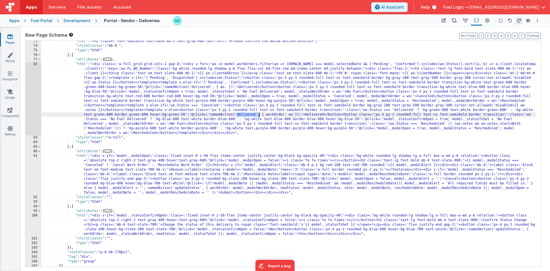
scroll to position [183, 0]
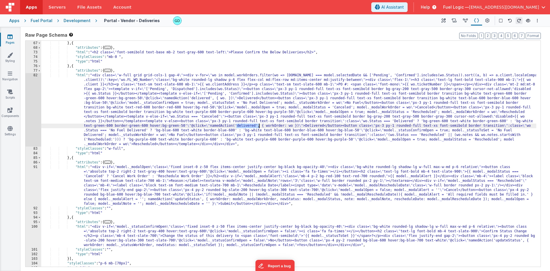
click at [277, 125] on div ""type" : "group" } , { "attributes" : { ... } , "html" : "<h2 class= \" font-se…" at bounding box center [288, 153] width 495 height 235
click at [448, 19] on button at bounding box center [444, 21] width 10 height 10
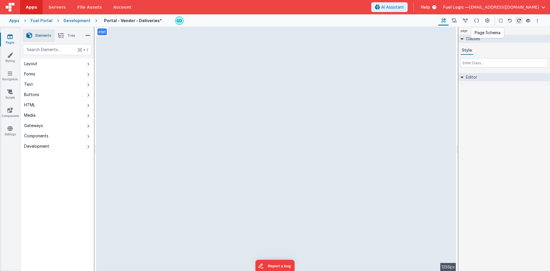
click at [478, 22] on icon at bounding box center [476, 21] width 5 height 6
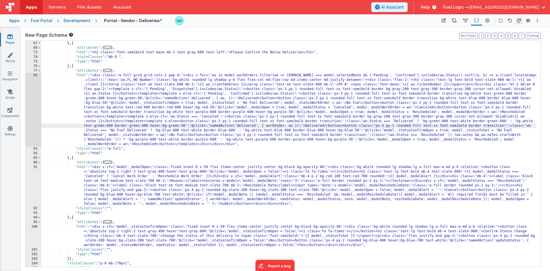
click at [272, 124] on div ""type" : "group" } , { "attributes" : { ... } , "html" : "<h2 class= \" font-se…" at bounding box center [288, 153] width 495 height 235
